Goal: Task Accomplishment & Management: Manage account settings

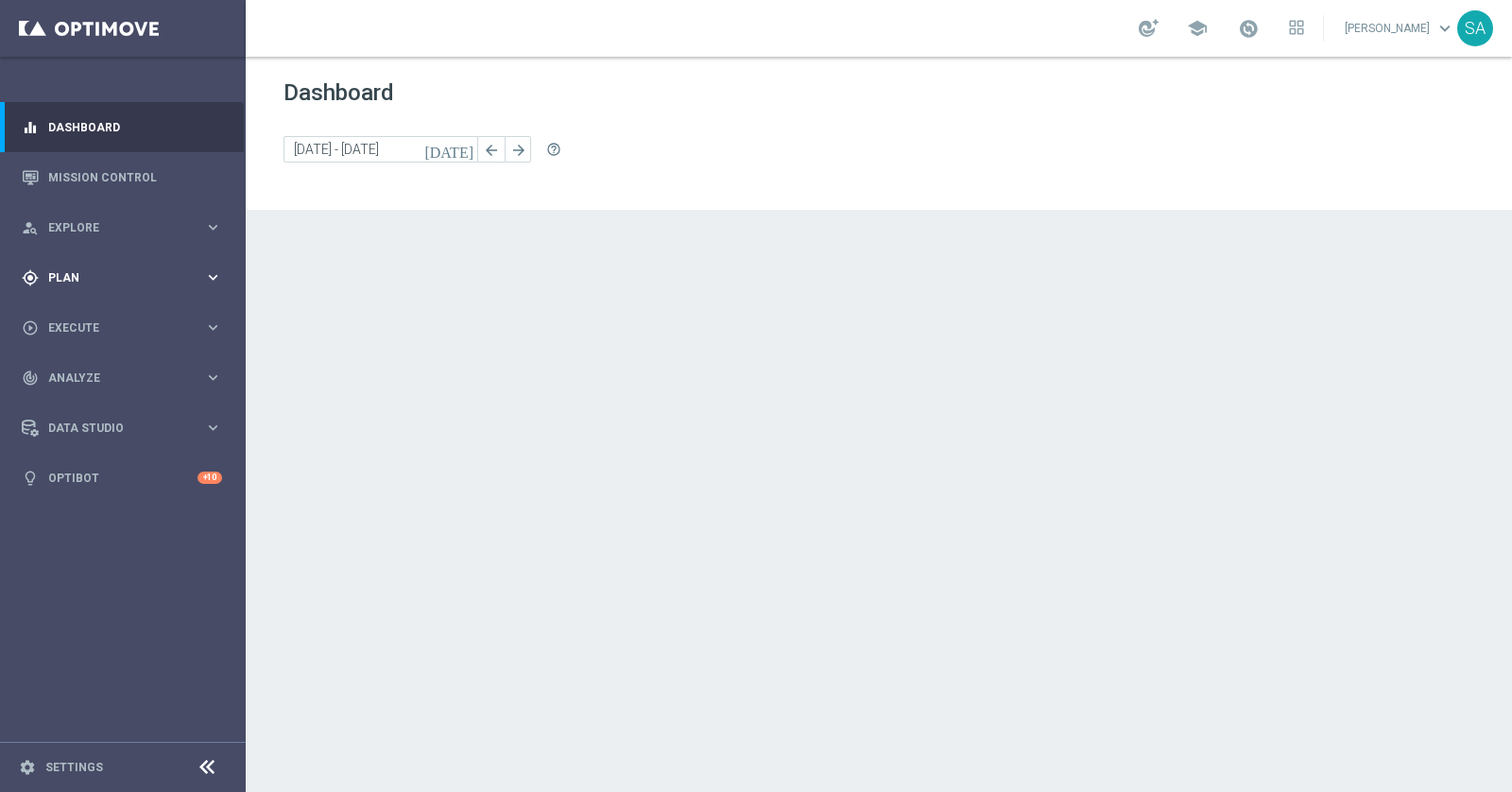
click at [92, 273] on span "Plan" at bounding box center [126, 278] width 156 height 12
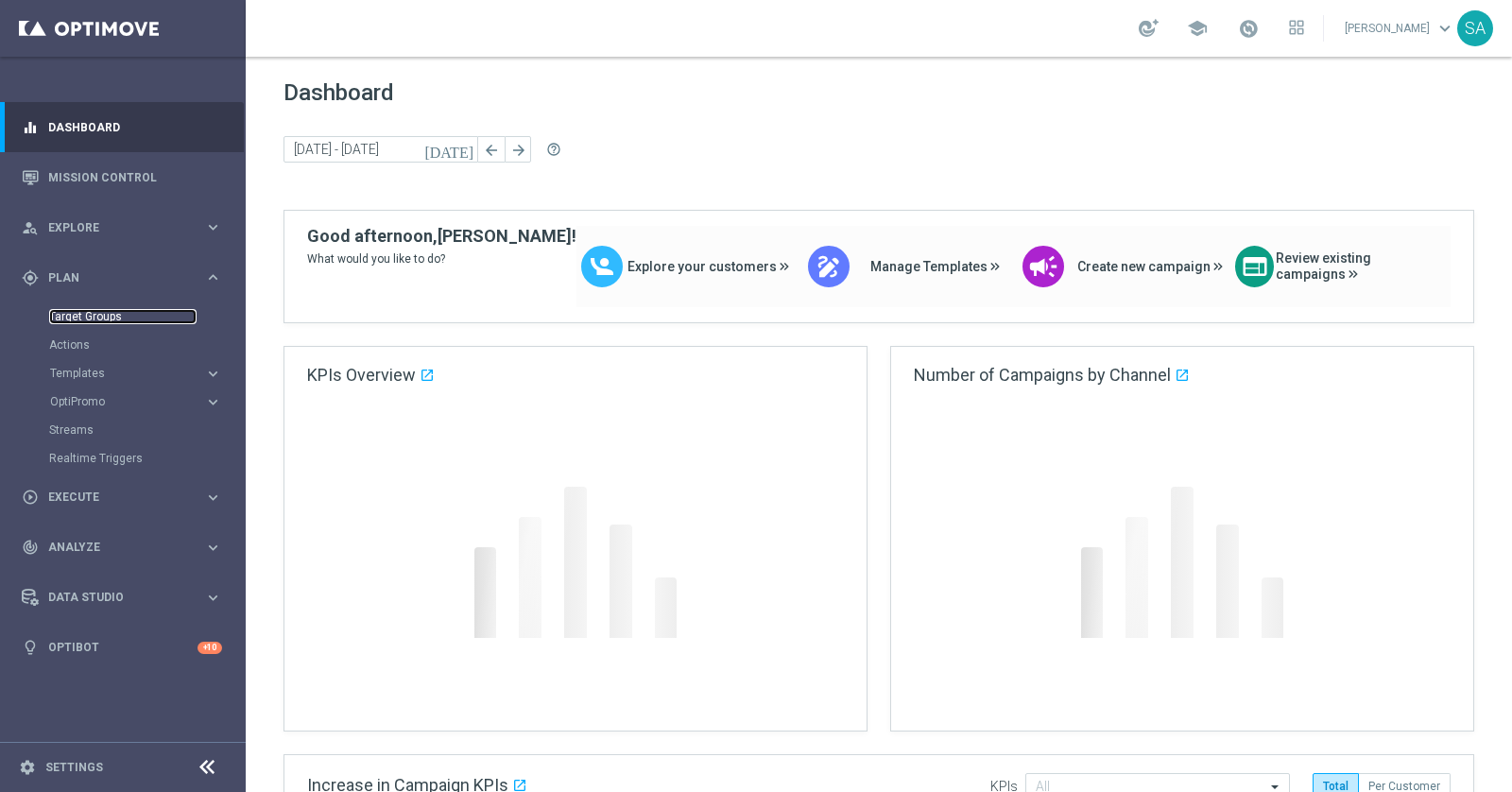
click at [103, 316] on link "Target Groups" at bounding box center [123, 316] width 148 height 16
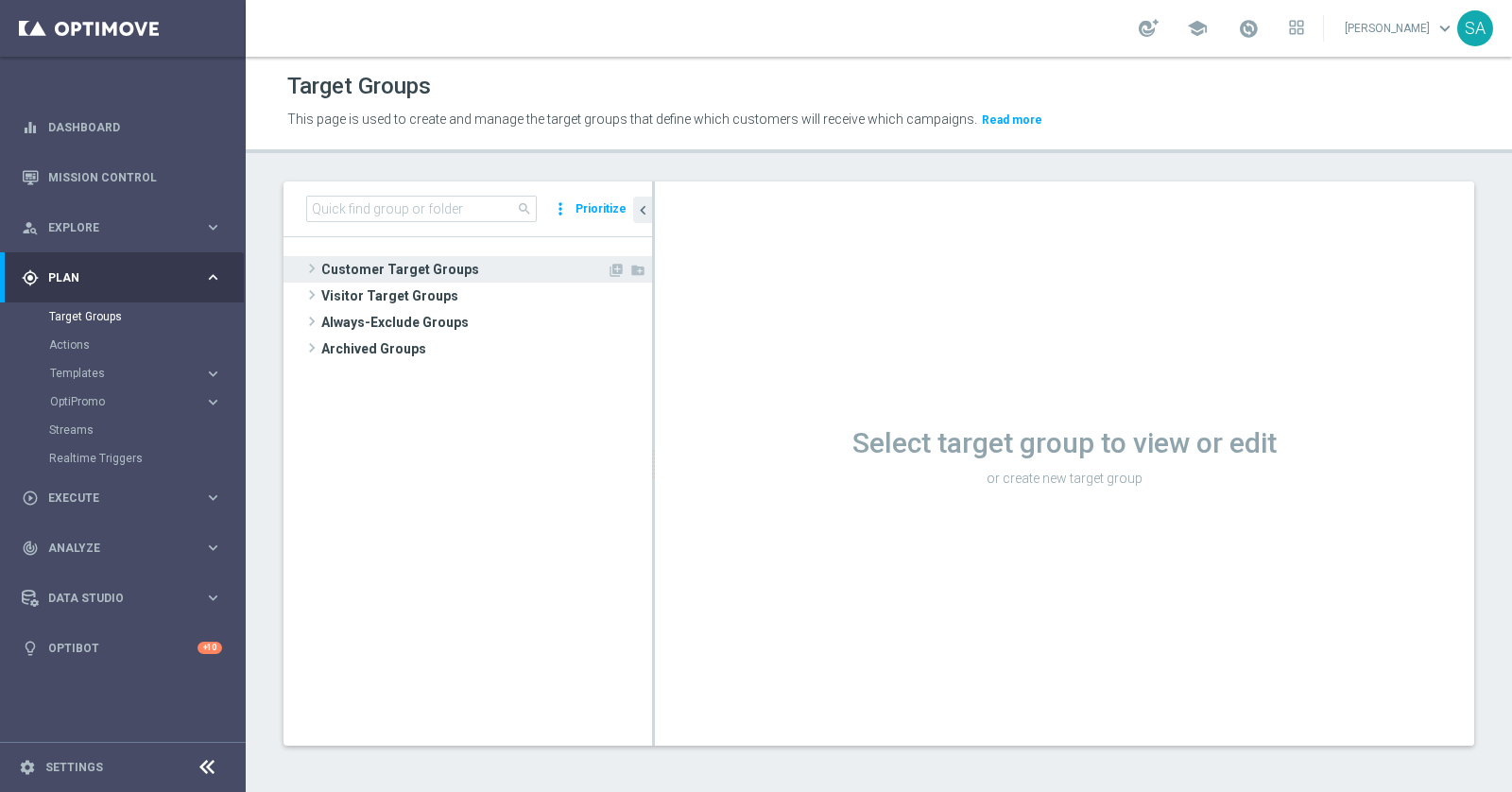
click at [309, 262] on span at bounding box center [312, 268] width 18 height 22
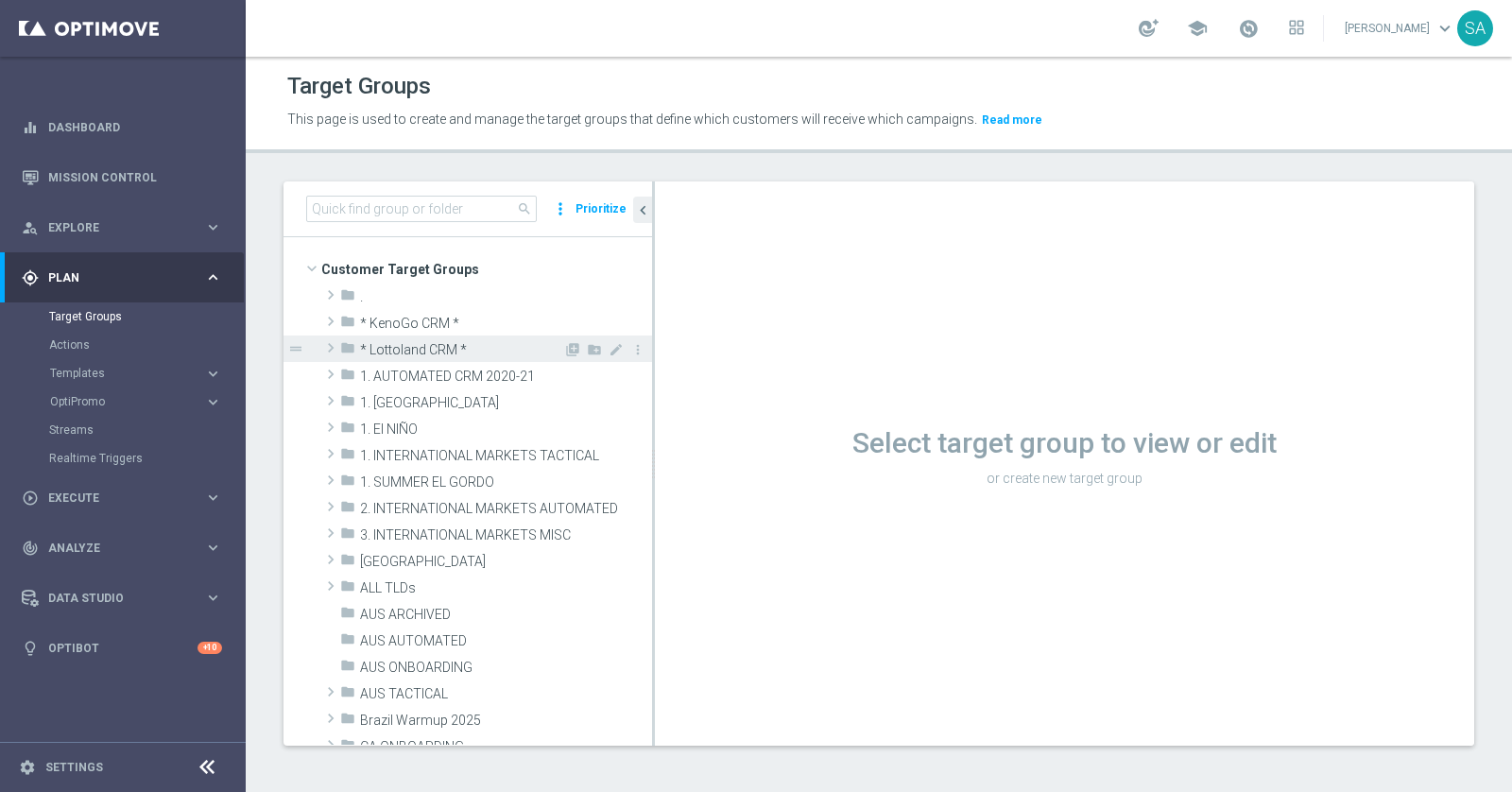
click at [328, 346] on span at bounding box center [330, 347] width 18 height 22
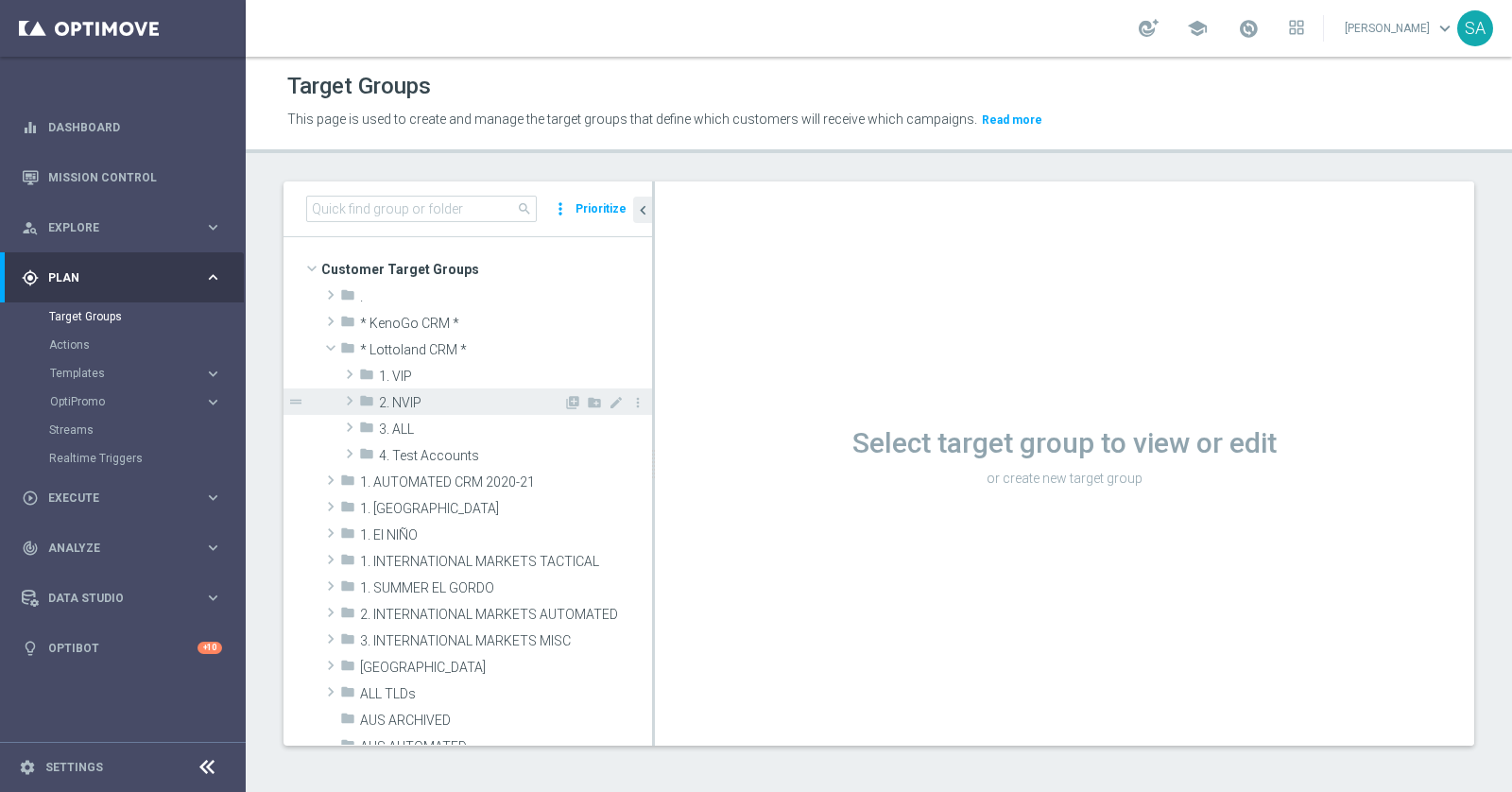
click at [345, 402] on span at bounding box center [349, 400] width 18 height 22
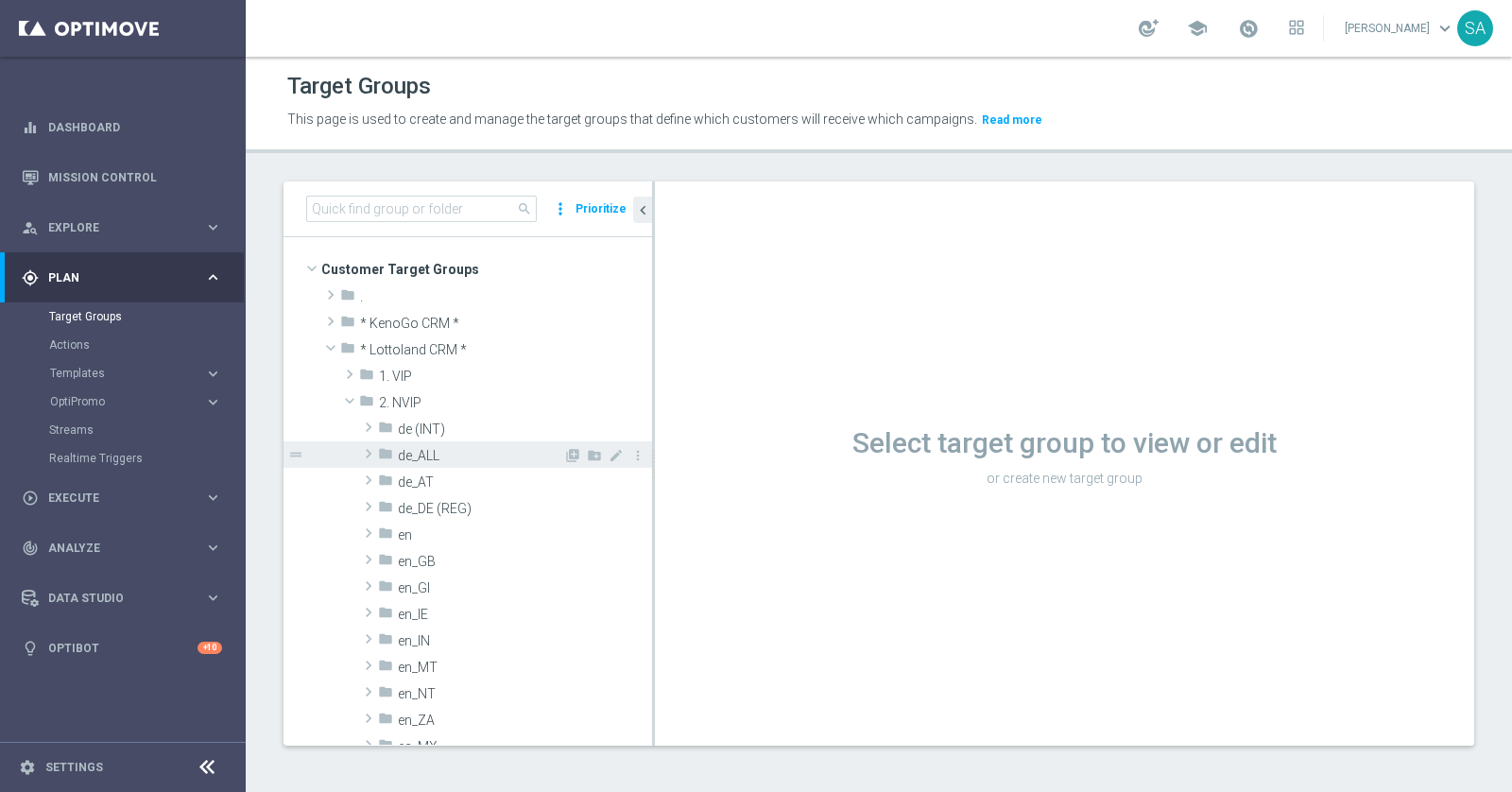
click at [367, 449] on span at bounding box center [368, 453] width 18 height 22
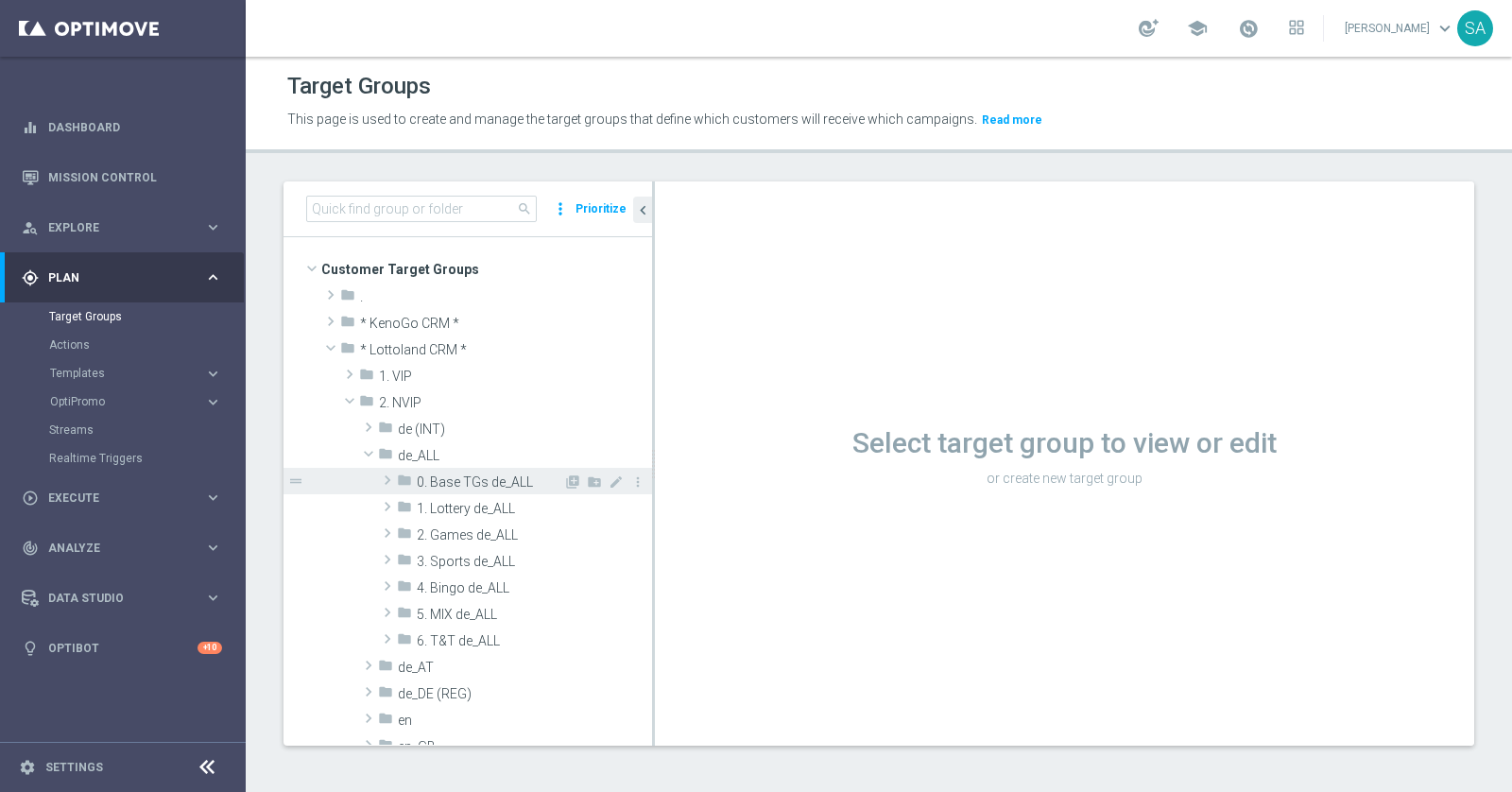
click at [381, 477] on span at bounding box center [387, 479] width 18 height 22
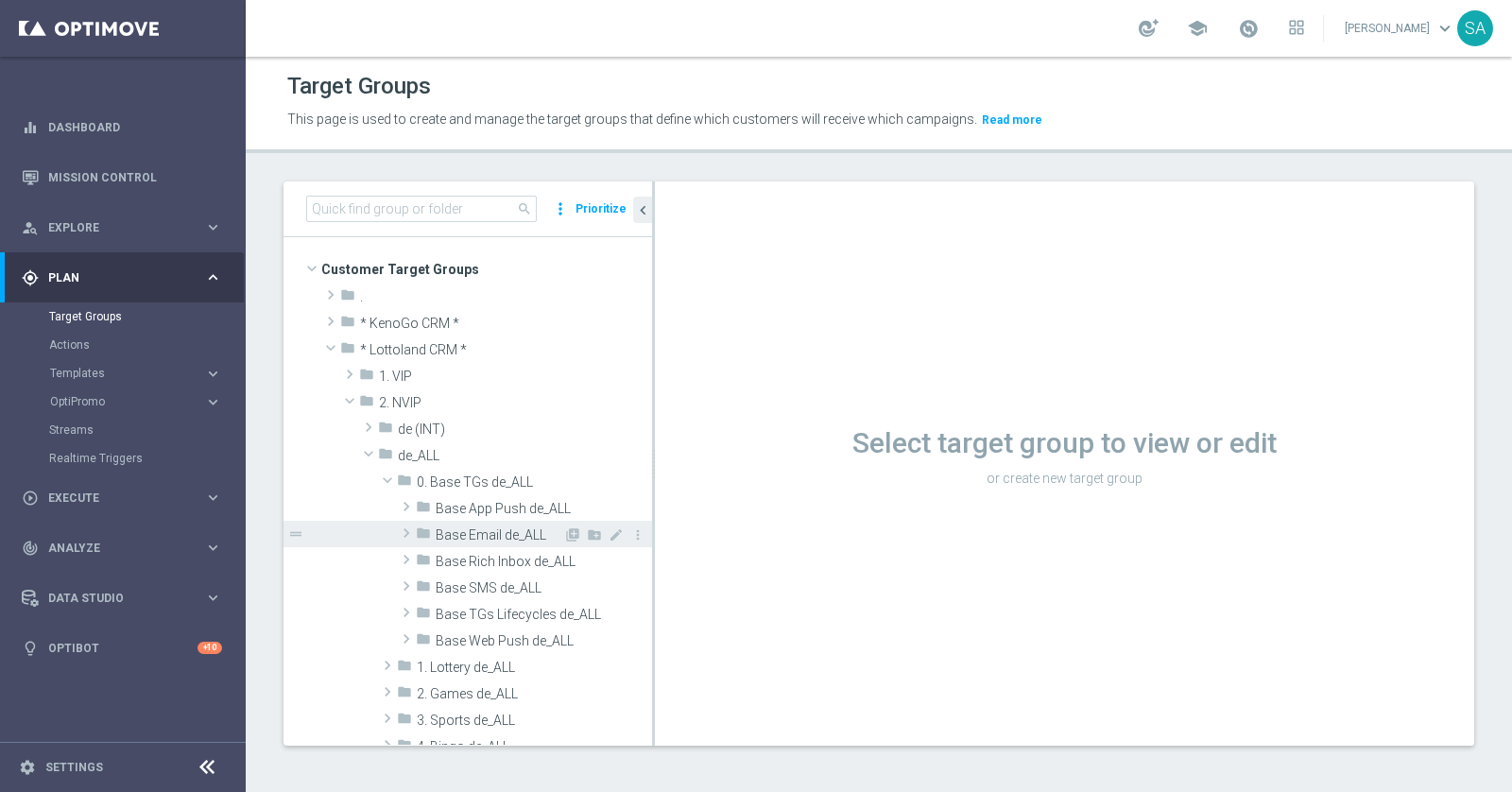
click at [405, 535] on span at bounding box center [406, 533] width 18 height 22
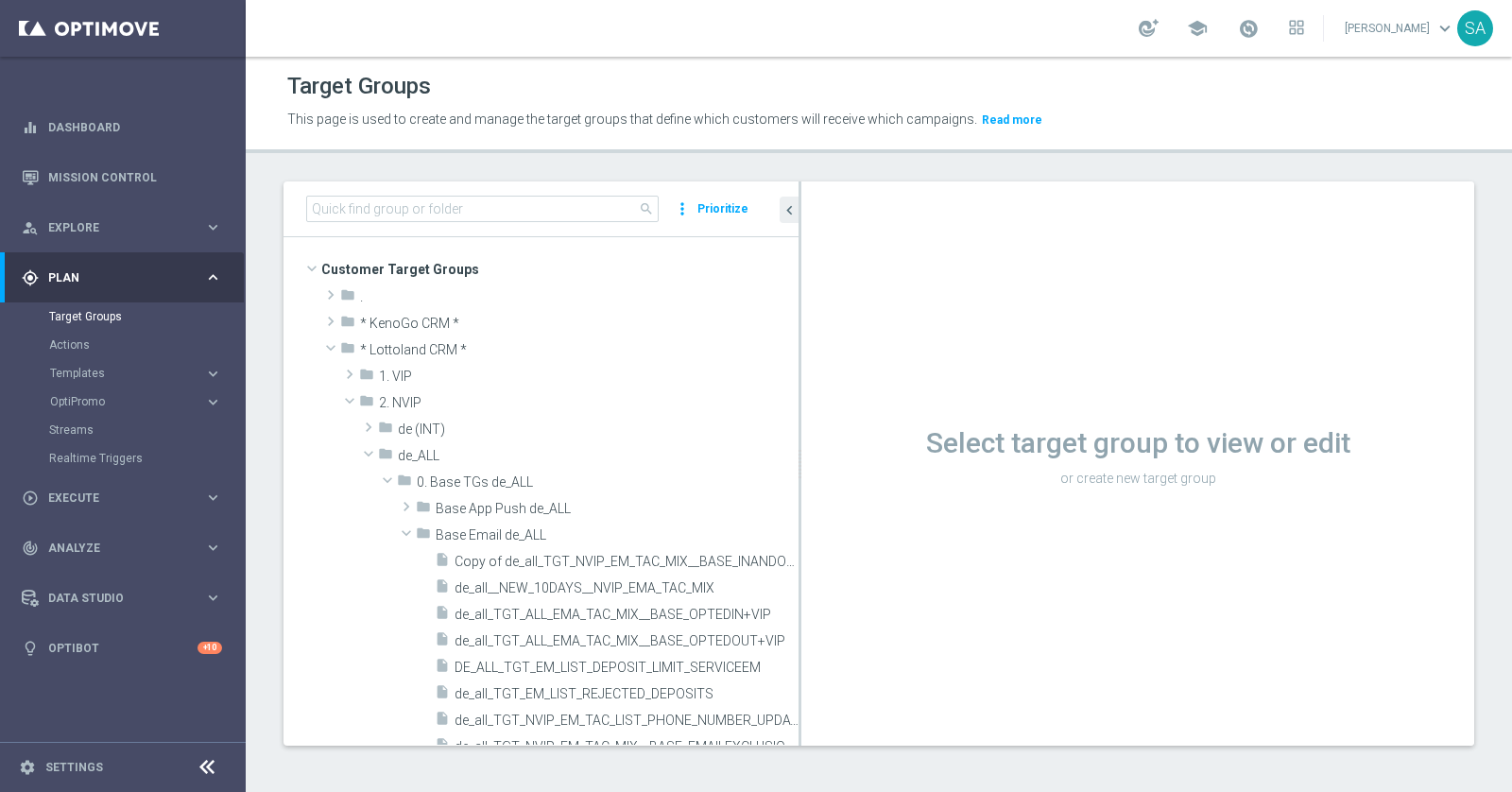
drag, startPoint x: 652, startPoint y: 569, endPoint x: 1119, endPoint y: 600, distance: 468.0
click at [1119, 600] on as-split "search more_vert Prioritize Customer Target Groups library_add create_new_folder" at bounding box center [878, 463] width 1191 height 564
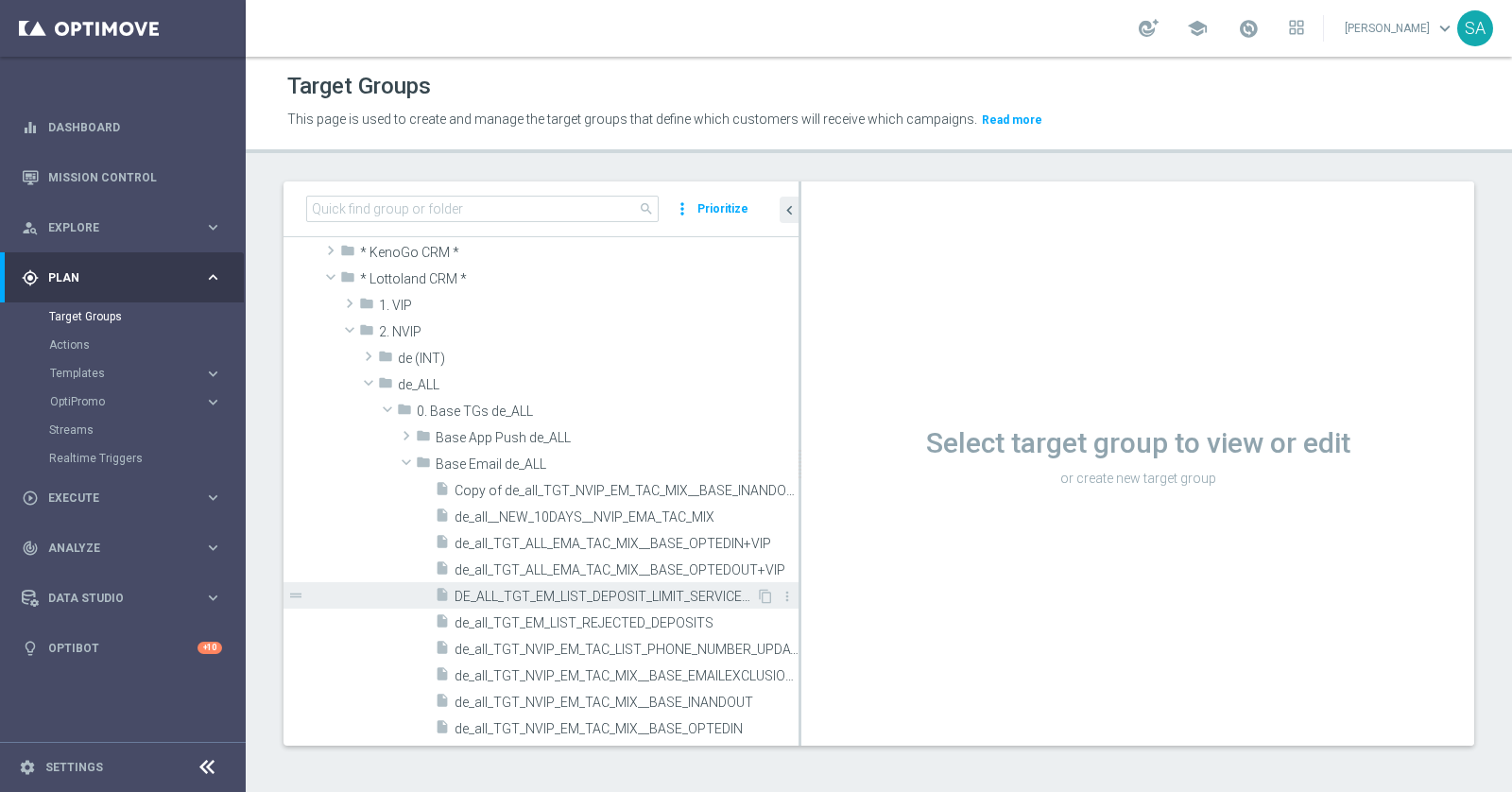
scroll to position [164, 0]
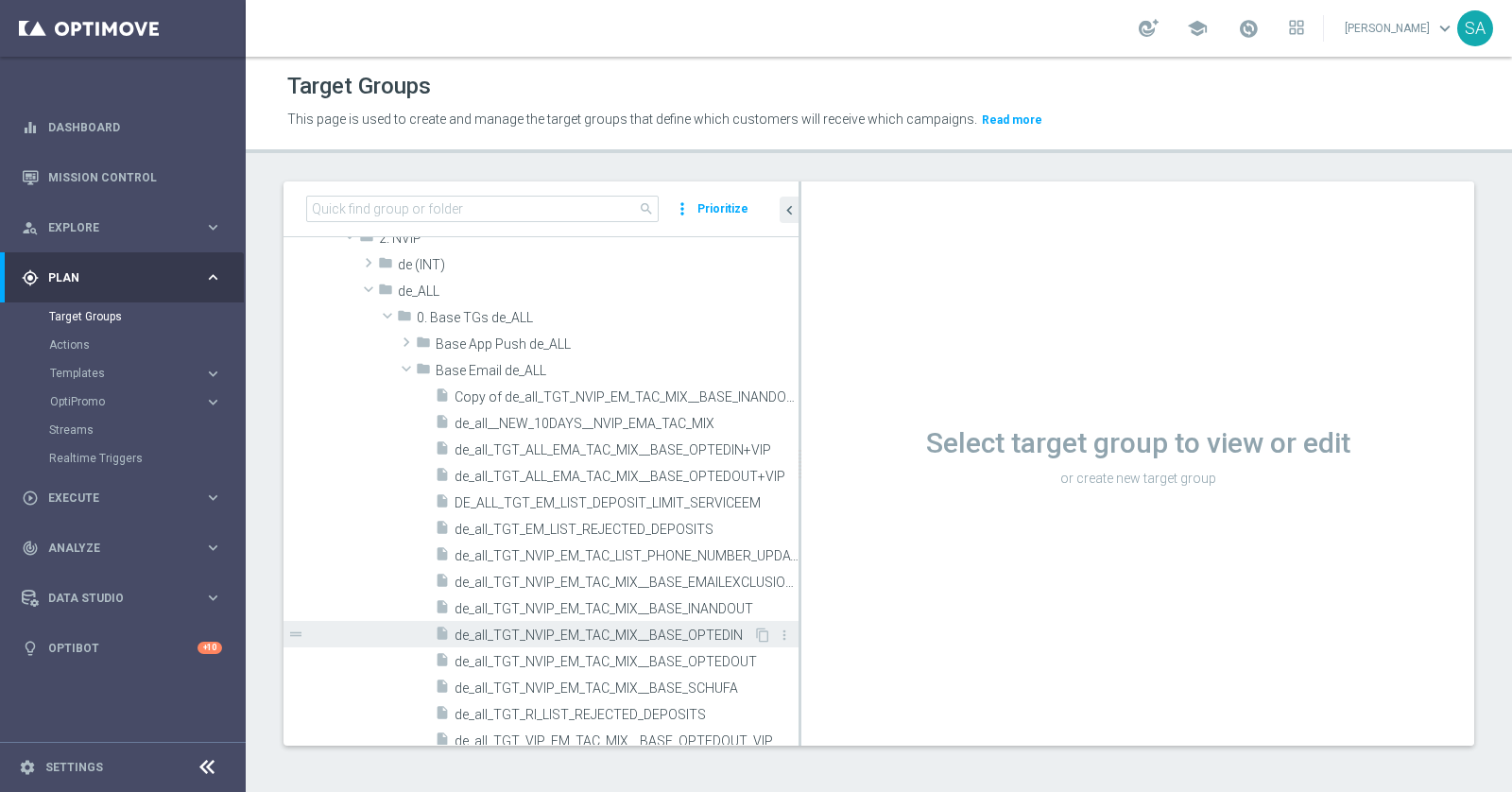
click at [692, 633] on span "de_all_TGT_NVIP_EM_TAC_MIX__BASE_OPTEDIN" at bounding box center [604, 636] width 299 height 16
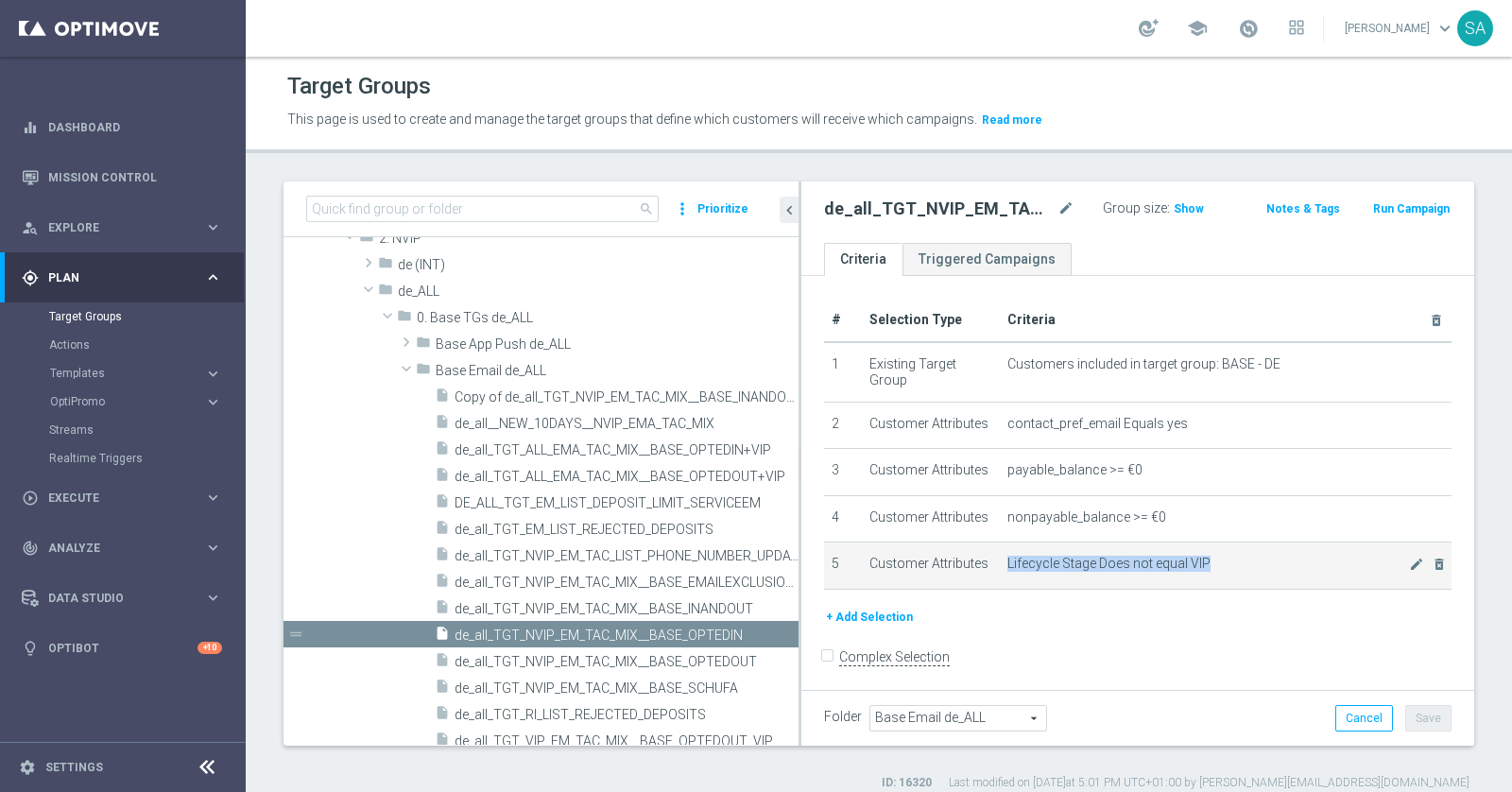
drag, startPoint x: 1009, startPoint y: 562, endPoint x: 1240, endPoint y: 560, distance: 231.0
click at [1240, 560] on span "Lifecycle Stage Does not equal VIP" at bounding box center [1208, 564] width 402 height 16
copy span "Lifecycle Stage Does not equal VIP"
